Goal: Task Accomplishment & Management: Complete application form

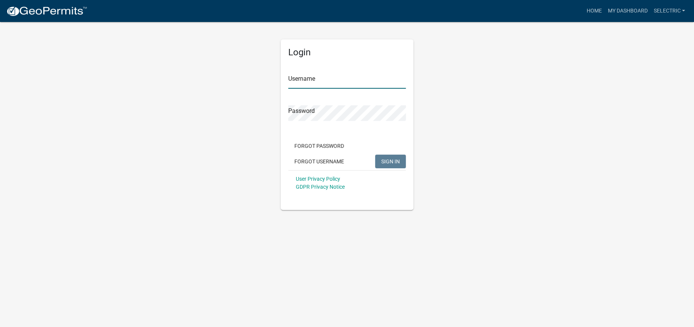
type input "selectric"
click at [394, 161] on span "SIGN IN" at bounding box center [390, 161] width 19 height 6
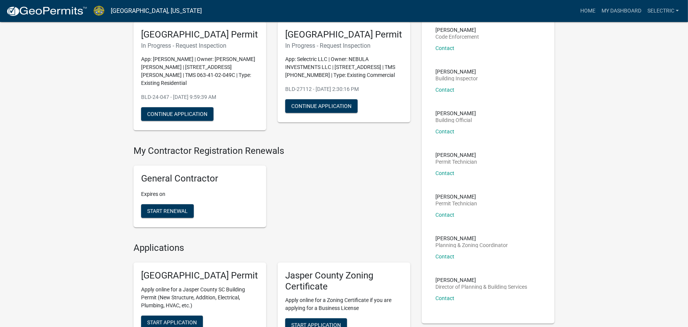
scroll to position [228, 0]
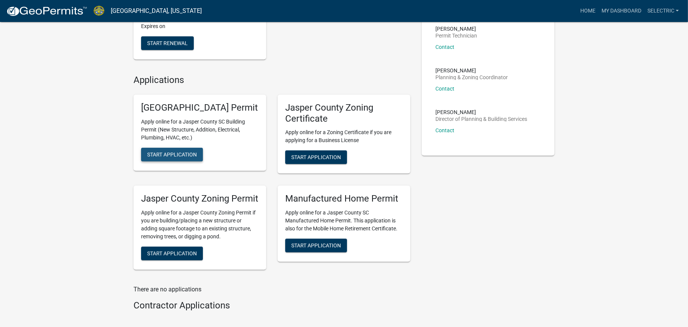
click at [190, 157] on span "Start Application" at bounding box center [172, 154] width 50 height 6
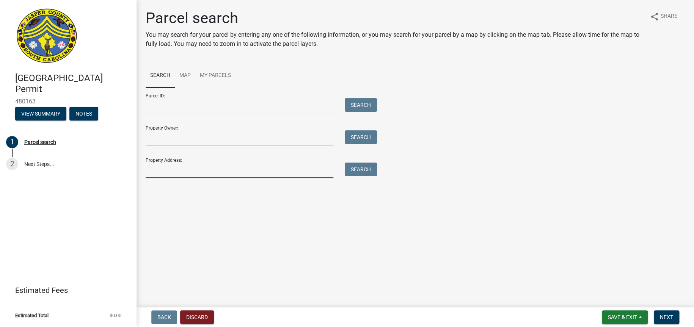
click at [198, 169] on input "Property Address:" at bounding box center [240, 171] width 188 height 16
type input "573 holiday street"
click at [365, 173] on button "Search" at bounding box center [361, 170] width 32 height 14
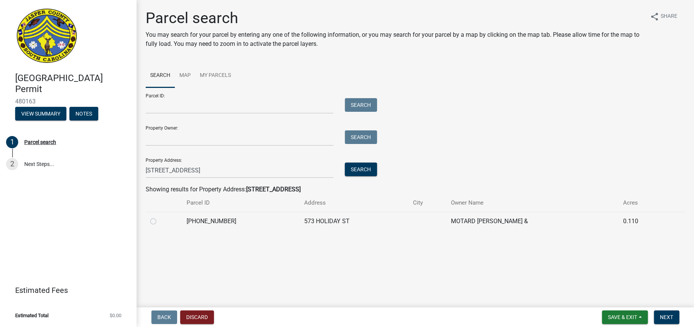
click at [159, 217] on label at bounding box center [159, 217] width 0 height 0
click at [159, 222] on input "radio" at bounding box center [161, 219] width 5 height 5
radio input "true"
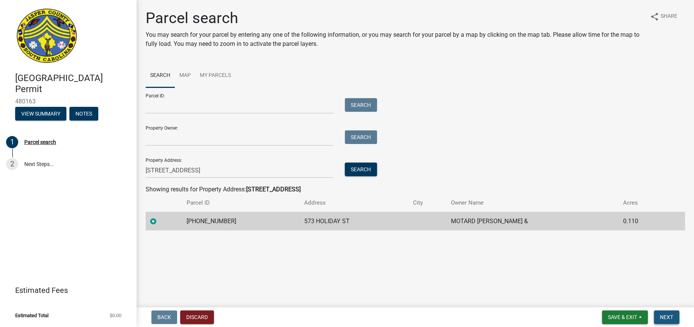
click at [677, 319] on button "Next" at bounding box center [666, 318] width 25 height 14
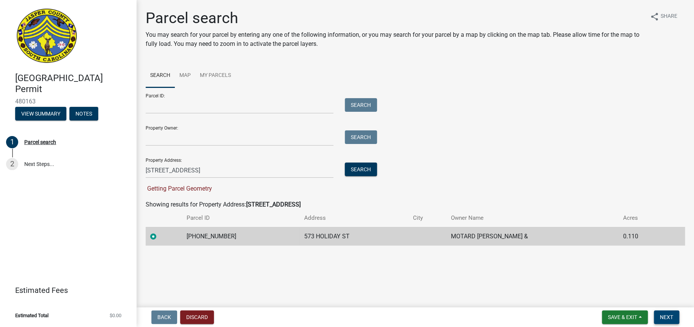
click at [655, 316] on button "Next" at bounding box center [666, 318] width 25 height 14
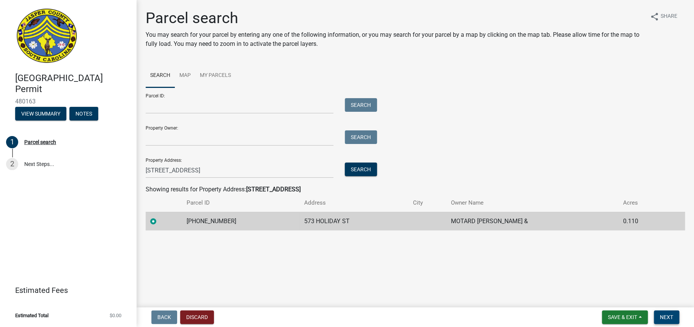
click at [670, 319] on span "Next" at bounding box center [666, 317] width 13 height 6
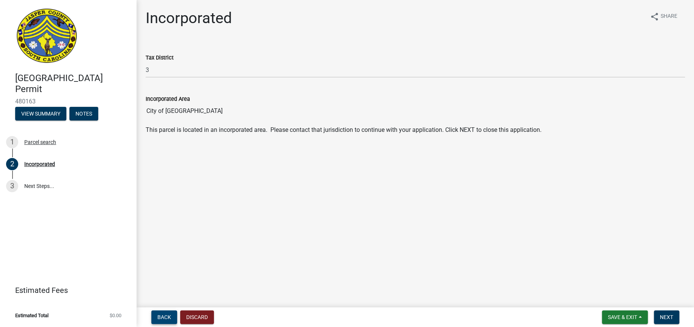
click at [168, 318] on span "Back" at bounding box center [164, 317] width 14 height 6
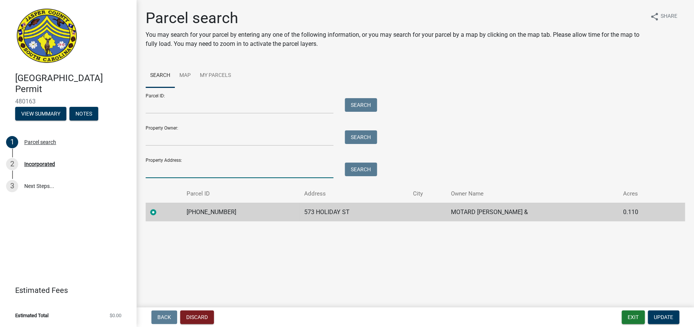
click at [189, 175] on input "Property Address:" at bounding box center [240, 171] width 188 height 16
type input "663 wiry green leaf"
click at [349, 178] on div "Search" at bounding box center [359, 171] width 40 height 16
click at [354, 170] on button "Search" at bounding box center [361, 170] width 32 height 14
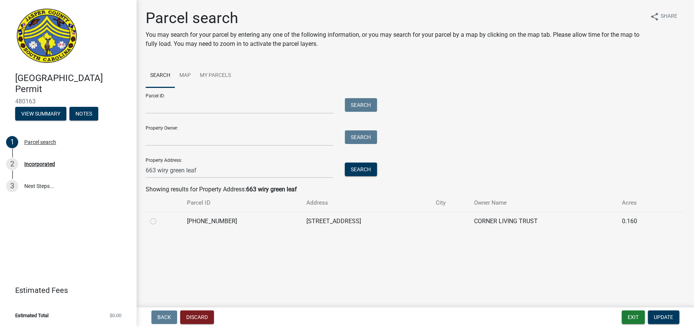
click at [159, 217] on label at bounding box center [159, 217] width 0 height 0
click at [159, 222] on input "radio" at bounding box center [161, 219] width 5 height 5
radio input "true"
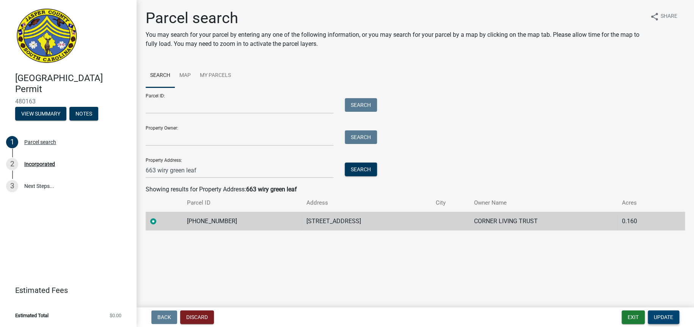
click at [656, 317] on span "Update" at bounding box center [663, 317] width 19 height 6
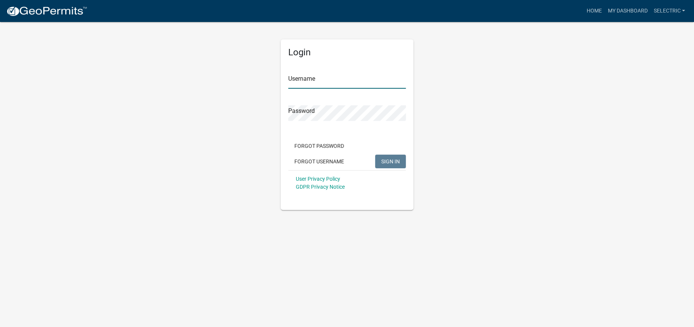
type input "selectric"
click at [384, 159] on span "SIGN IN" at bounding box center [390, 161] width 19 height 6
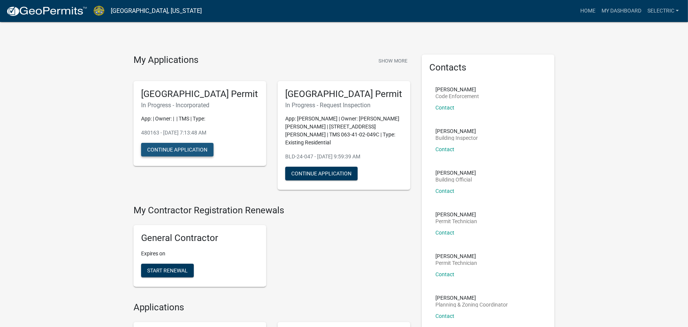
click at [205, 157] on button "Continue Application" at bounding box center [177, 150] width 72 height 14
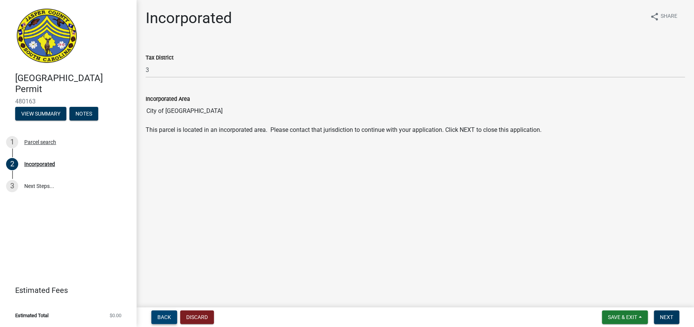
click at [167, 318] on span "Back" at bounding box center [164, 317] width 14 height 6
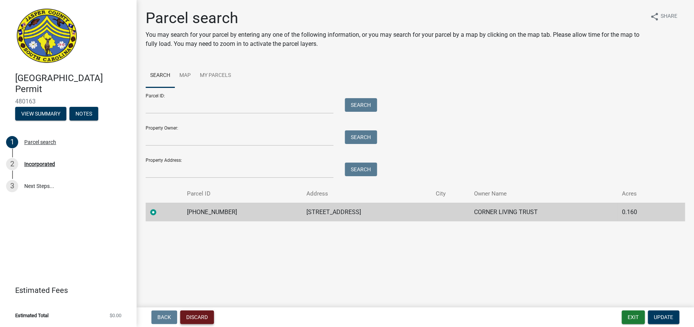
click at [196, 316] on button "Discard" at bounding box center [197, 318] width 34 height 14
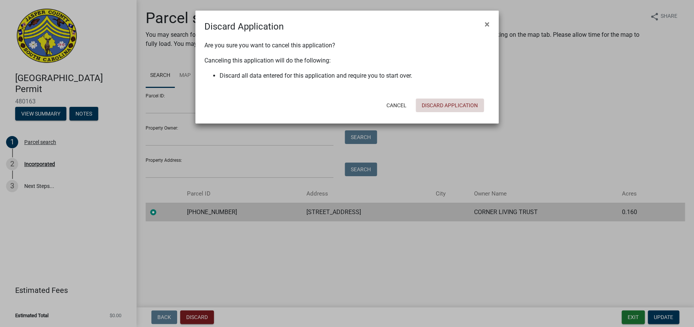
click at [460, 101] on button "Discard Application" at bounding box center [450, 106] width 68 height 14
